Goal: Task Accomplishment & Management: Manage account settings

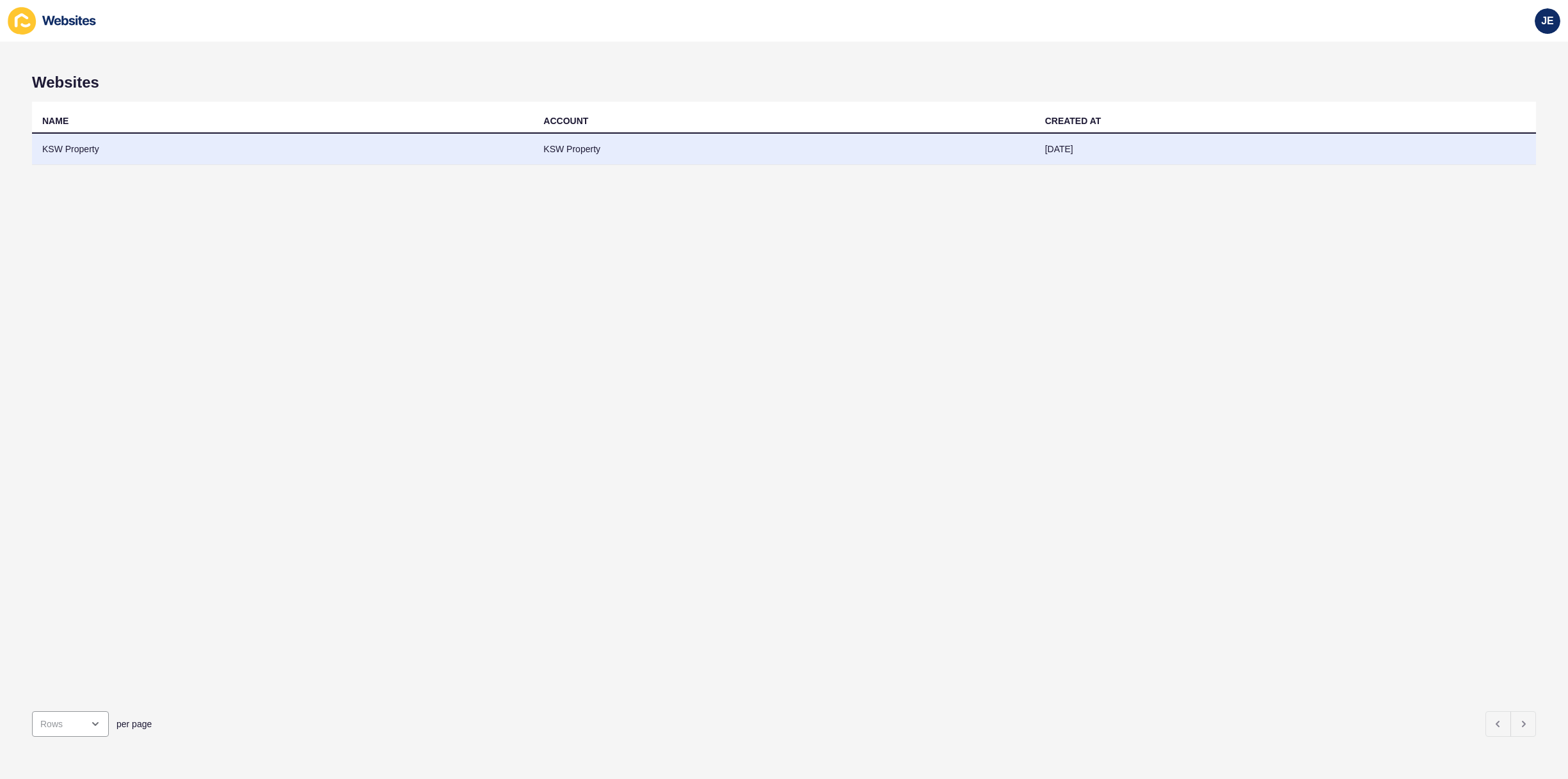
click at [301, 151] on td "KSW Property" at bounding box center [283, 149] width 501 height 32
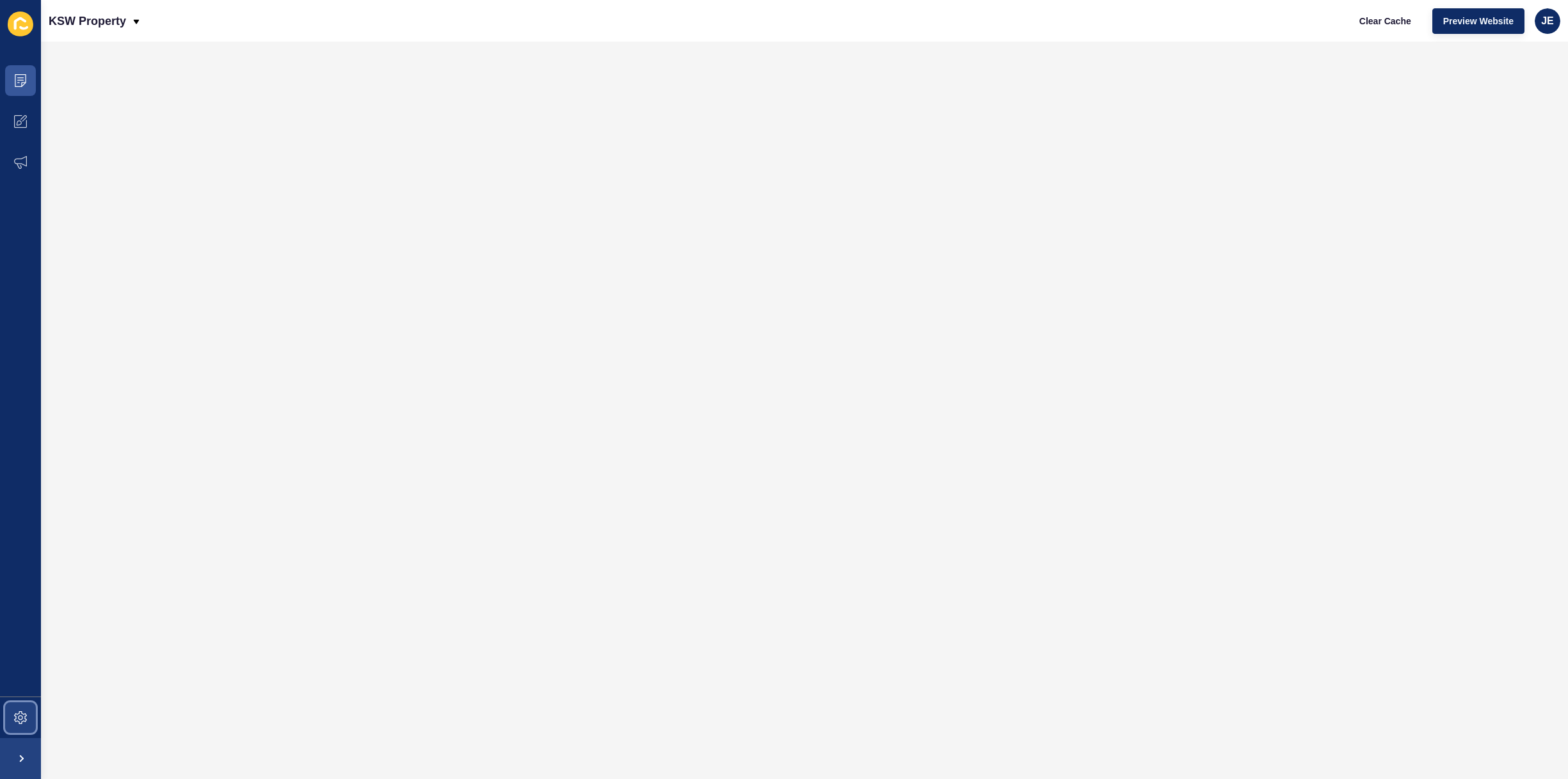
click at [12, 725] on span at bounding box center [20, 718] width 41 height 40
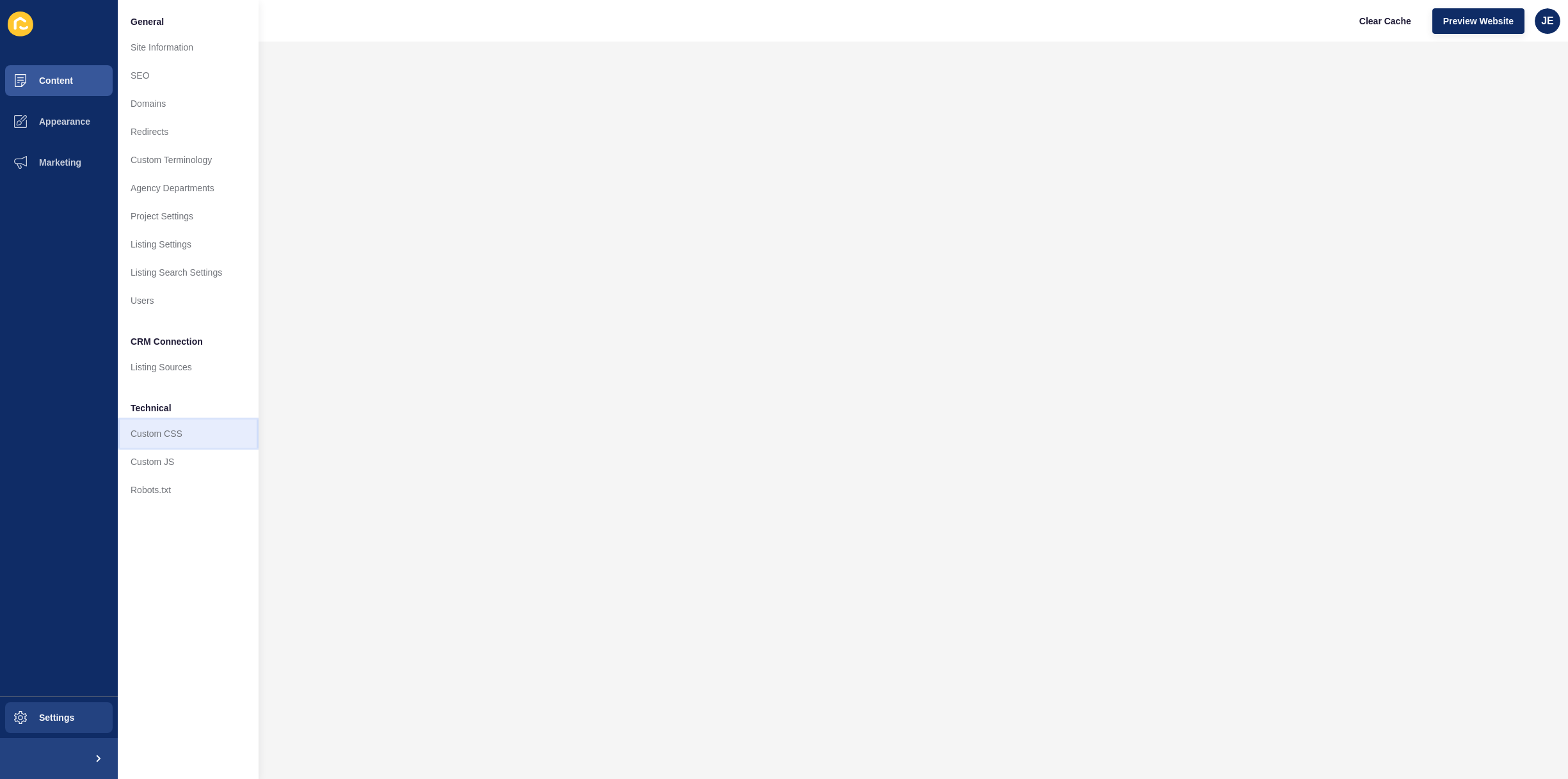
click at [161, 443] on link "Custom CSS" at bounding box center [188, 433] width 141 height 28
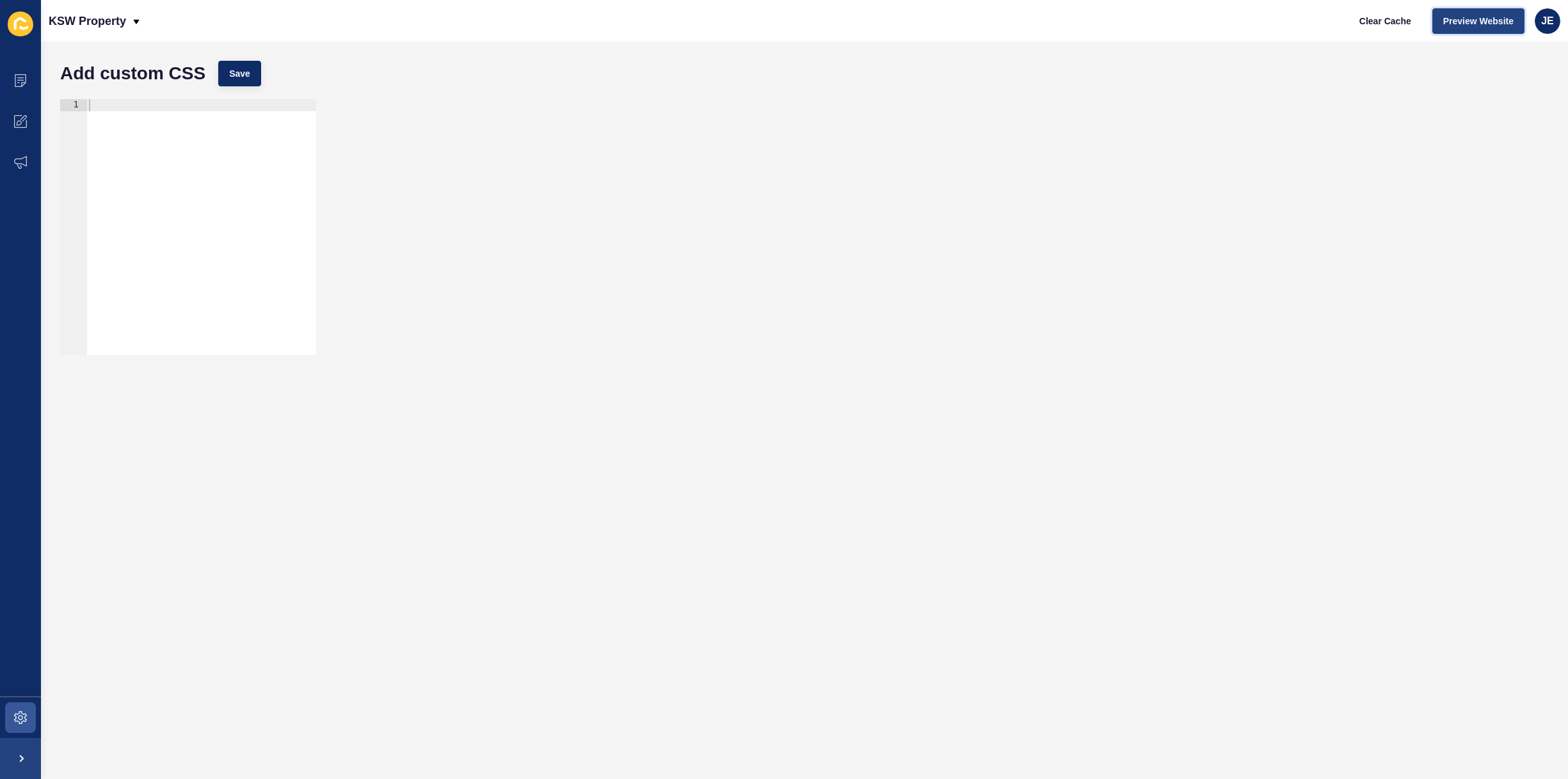
click at [1436, 17] on button "Preview Website" at bounding box center [1479, 21] width 93 height 26
click at [14, 75] on icon at bounding box center [20, 80] width 13 height 13
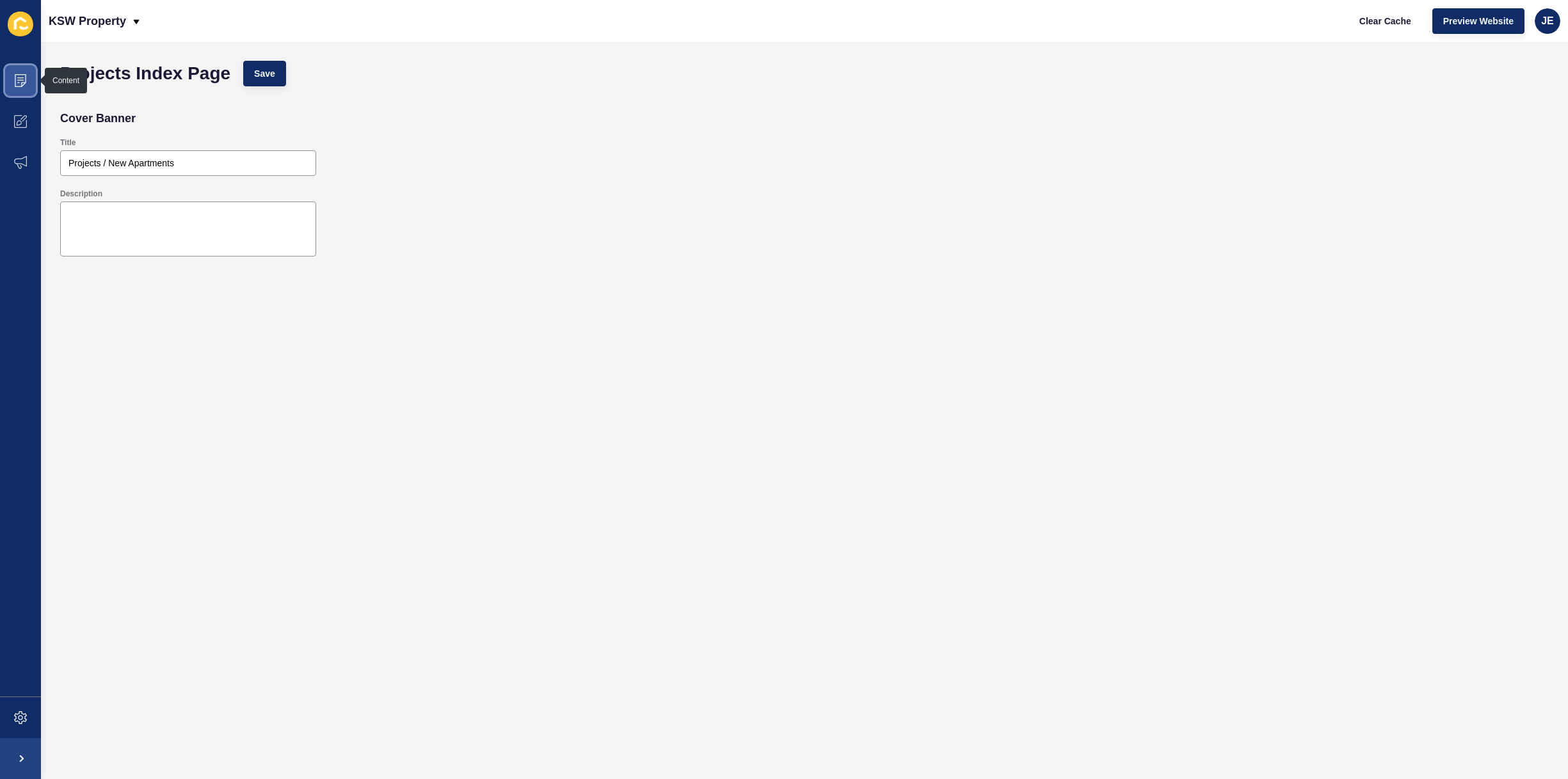
click at [14, 76] on icon at bounding box center [20, 80] width 12 height 13
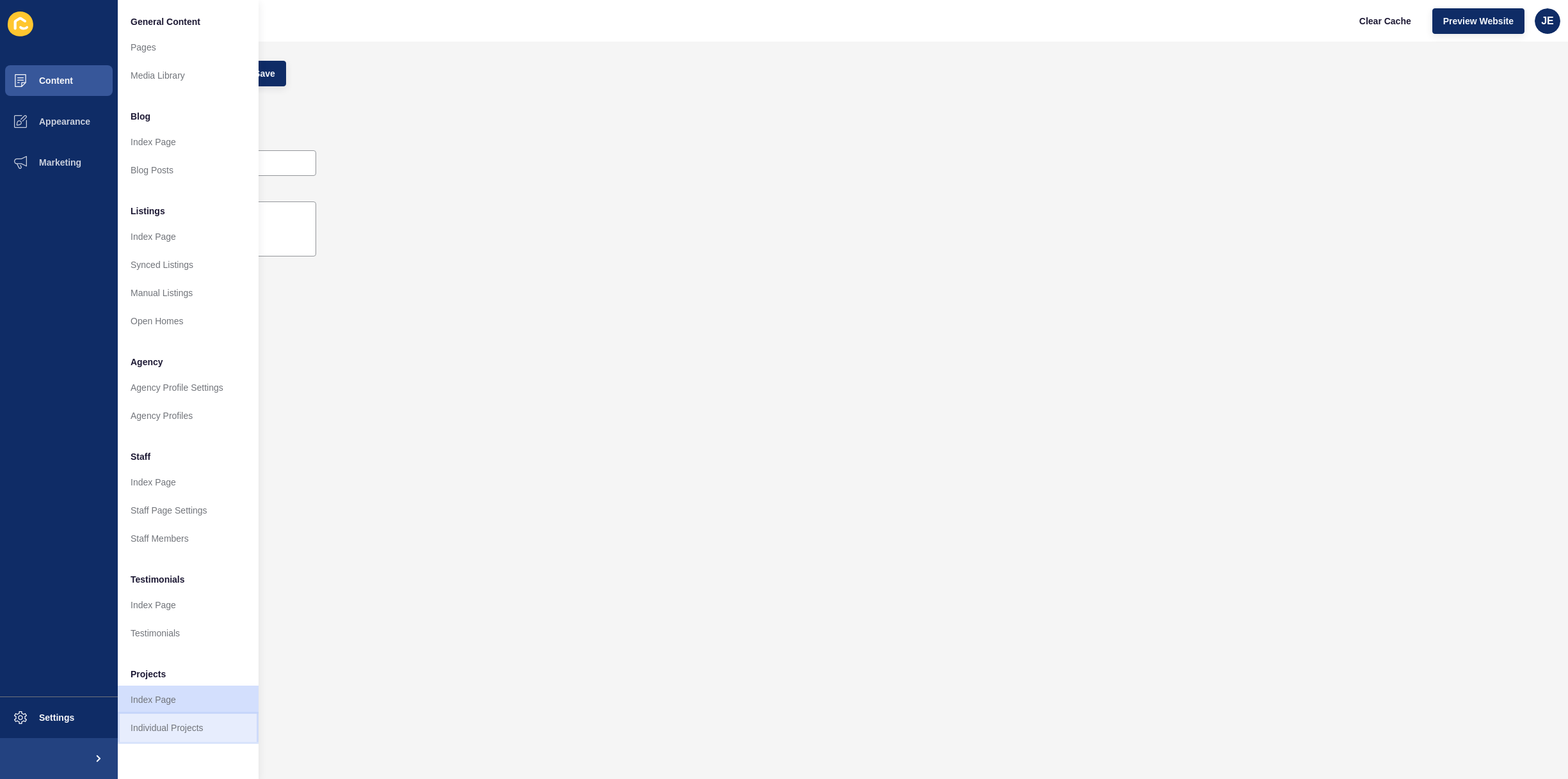
click at [165, 719] on link "Individual Projects" at bounding box center [188, 728] width 141 height 28
